Goal: Register for event/course: Register for event/course

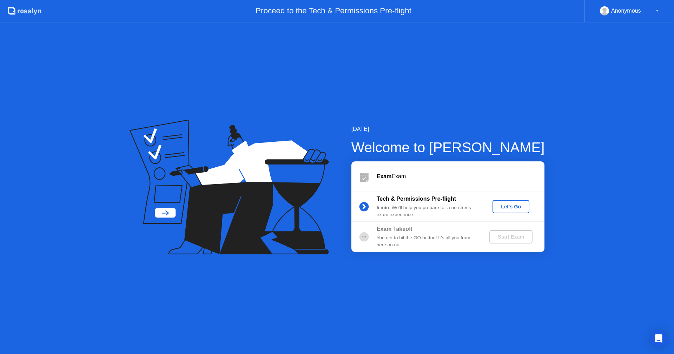
click at [512, 198] on div "Tech & Permissions Pre-flight 5 min : We’ll help you prepare for a no-stress ex…" at bounding box center [448, 207] width 193 height 30
click at [521, 208] on div "Let's Go" at bounding box center [510, 207] width 31 height 6
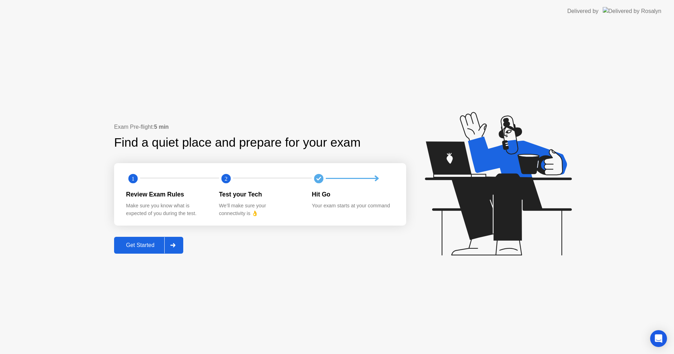
click at [154, 242] on div "Get Started" at bounding box center [140, 245] width 48 height 6
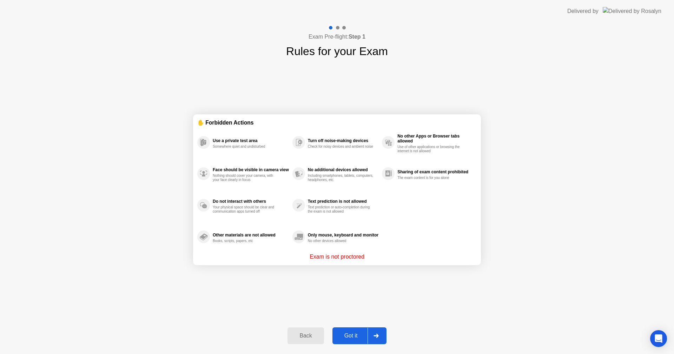
click at [353, 337] on div "Got it" at bounding box center [351, 336] width 33 height 6
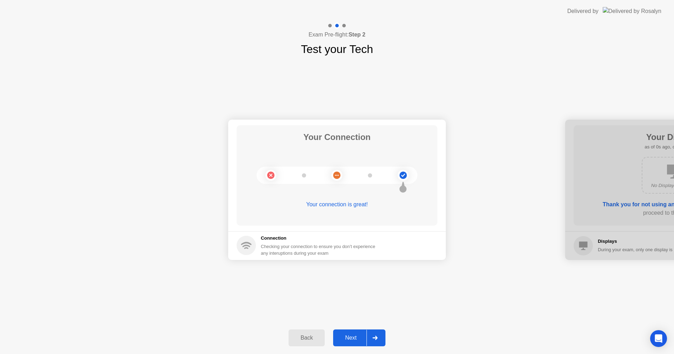
click at [359, 334] on button "Next" at bounding box center [359, 338] width 52 height 17
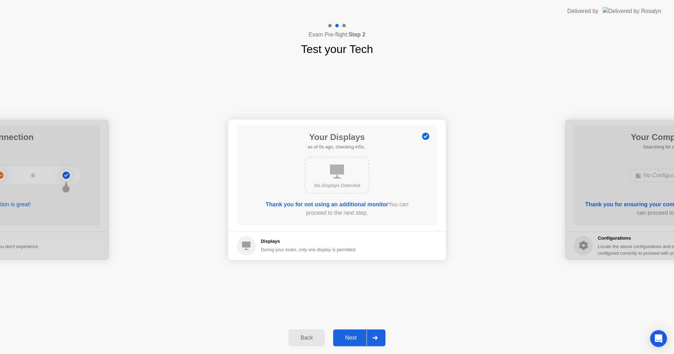
click at [359, 334] on button "Next" at bounding box center [359, 338] width 52 height 17
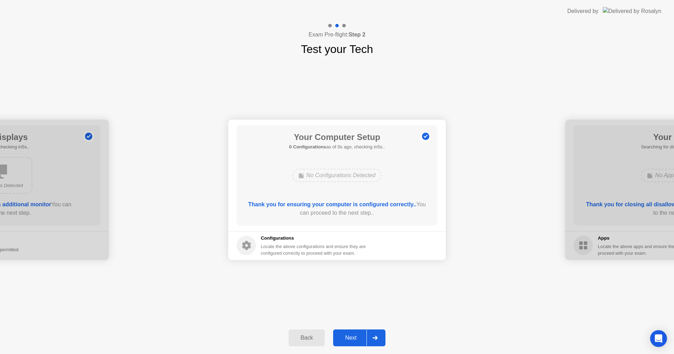
click at [359, 334] on button "Next" at bounding box center [359, 338] width 52 height 17
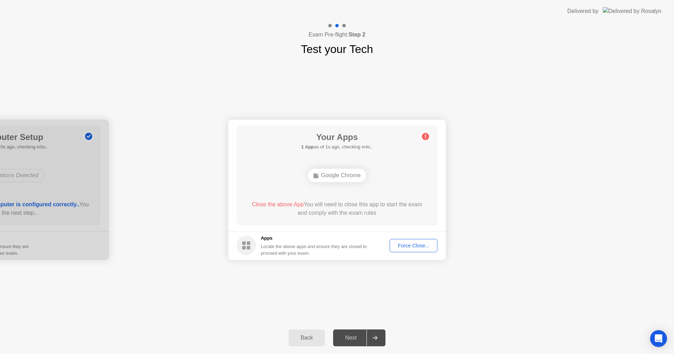
click at [414, 248] on div "Force Close..." at bounding box center [413, 246] width 43 height 6
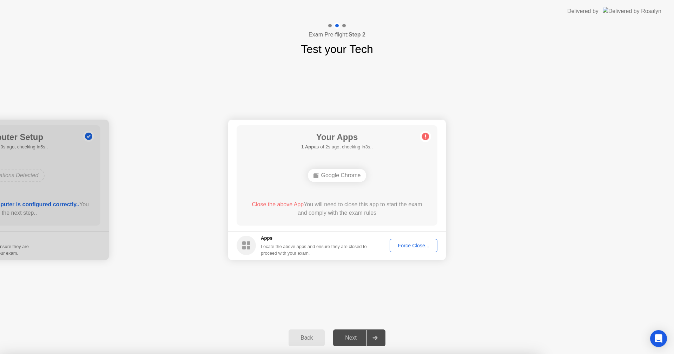
drag, startPoint x: 348, startPoint y: 210, endPoint x: 352, endPoint y: 213, distance: 4.9
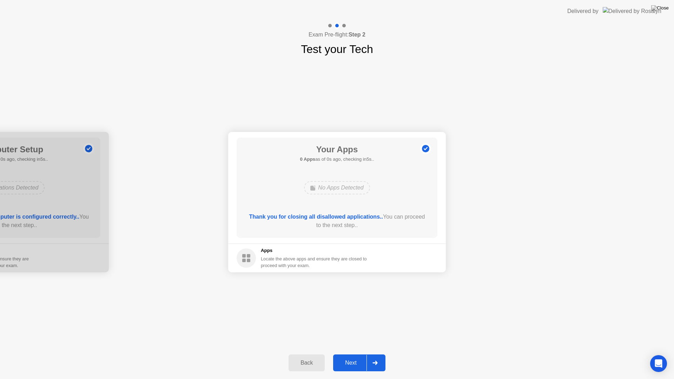
click at [359, 354] on div "Next" at bounding box center [350, 363] width 31 height 6
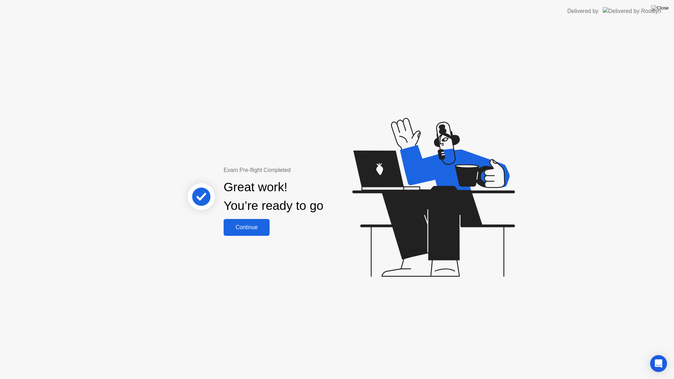
click at [254, 230] on div "Continue" at bounding box center [247, 227] width 42 height 6
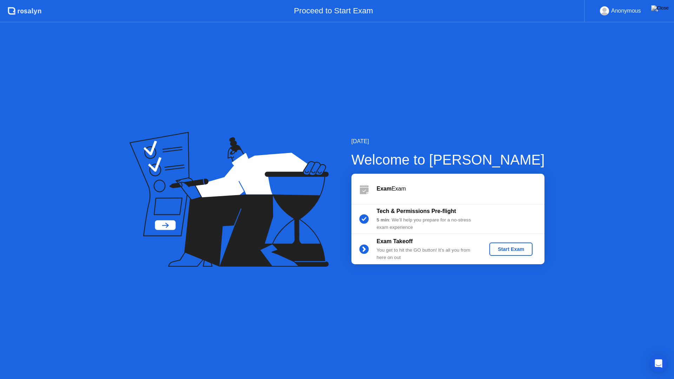
click at [507, 250] on div "Start Exam" at bounding box center [511, 250] width 38 height 6
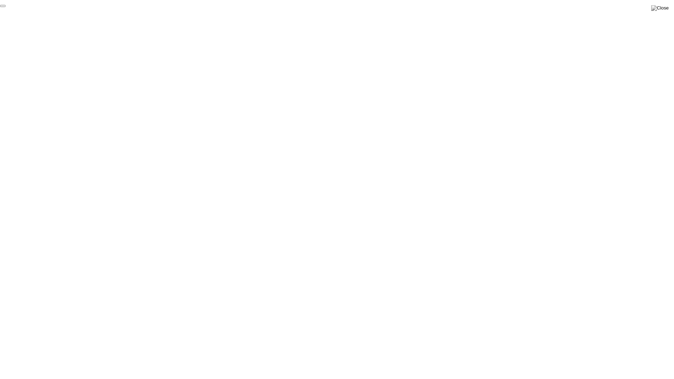
click div "End Proctoring Session"
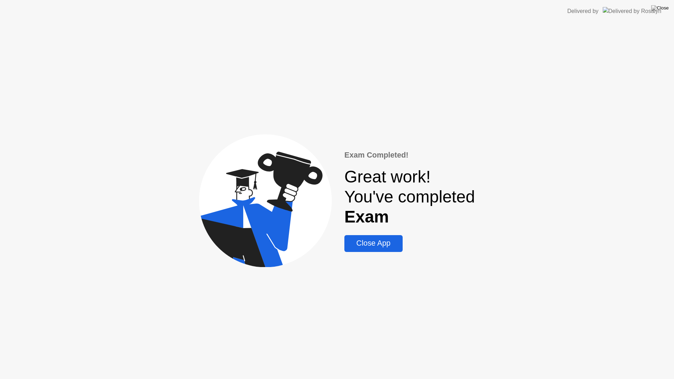
click at [365, 239] on div "Close App" at bounding box center [374, 243] width 54 height 9
